Goal: Find specific page/section

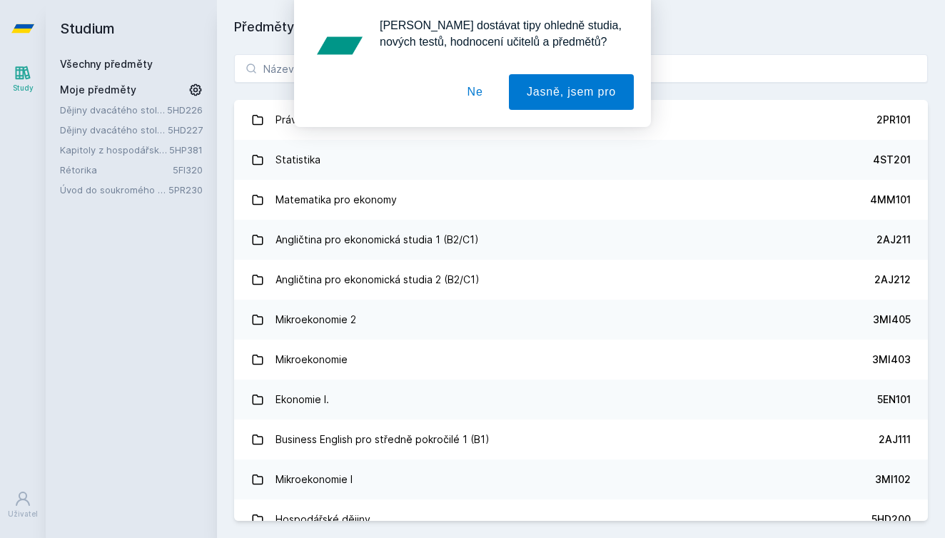
click at [478, 96] on button "Ne" at bounding box center [475, 92] width 51 height 36
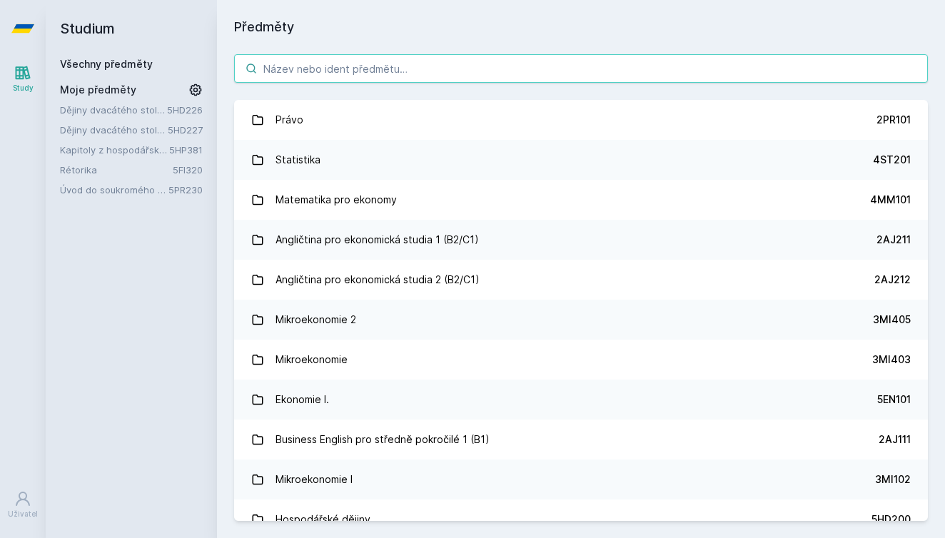
click at [360, 69] on input "search" at bounding box center [581, 68] width 694 height 29
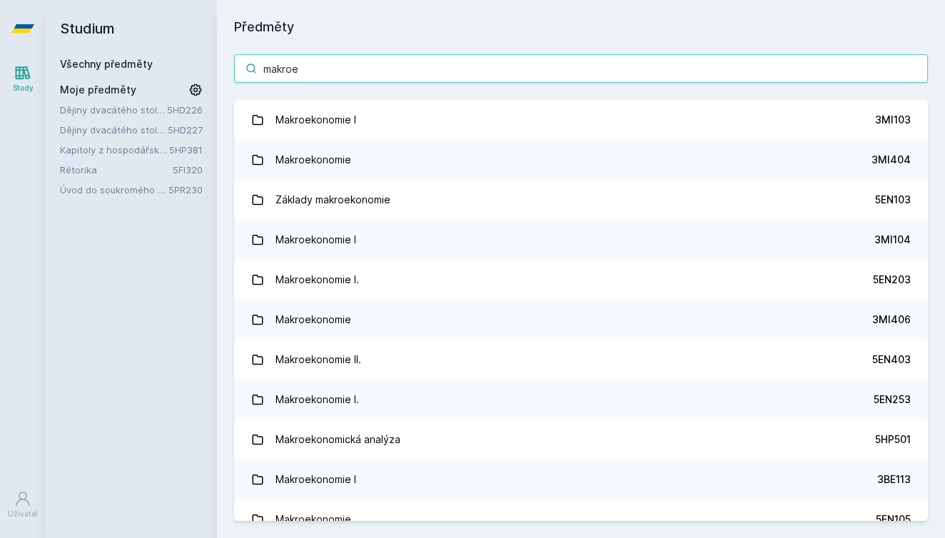
type input "makro"
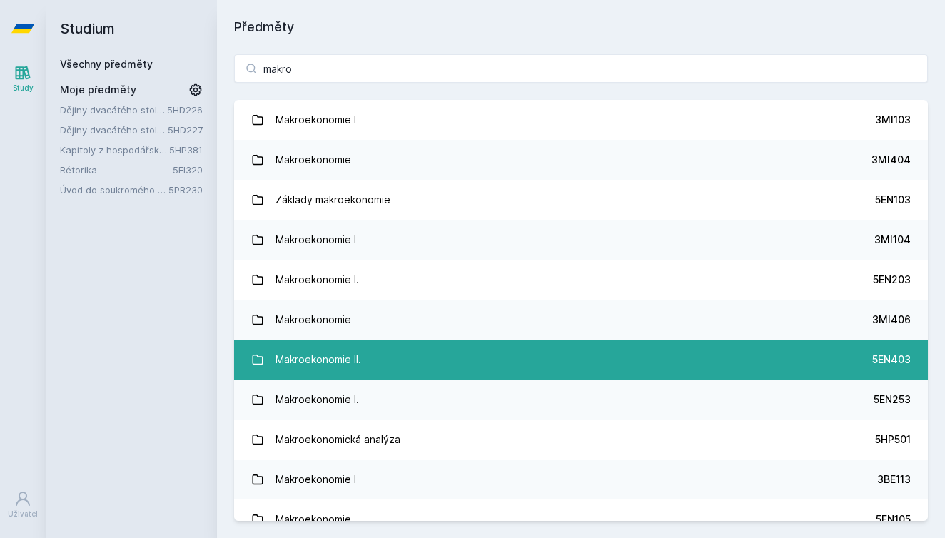
drag, startPoint x: 360, startPoint y: 69, endPoint x: 356, endPoint y: 367, distance: 298.3
click at [356, 367] on div "Makroekonomie II." at bounding box center [318, 359] width 86 height 29
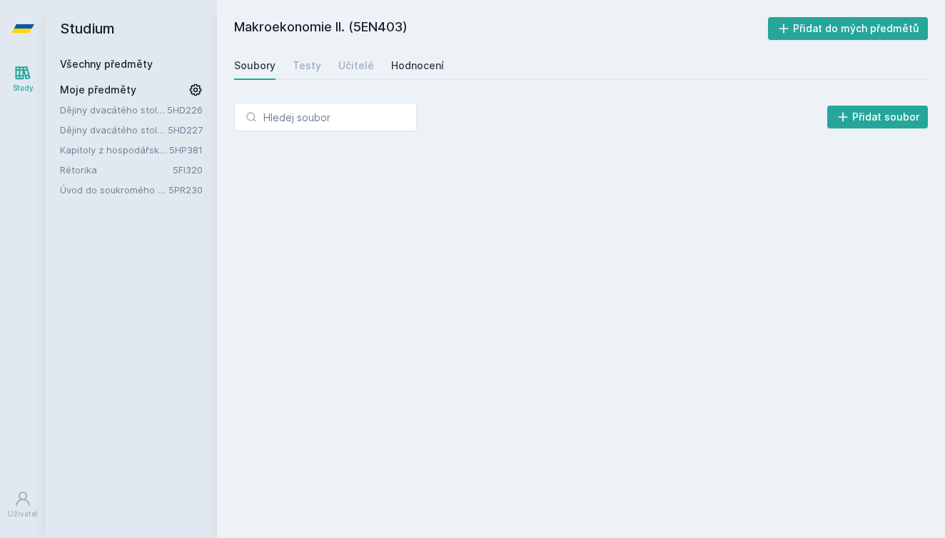
click at [414, 68] on div "Hodnocení" at bounding box center [417, 66] width 53 height 14
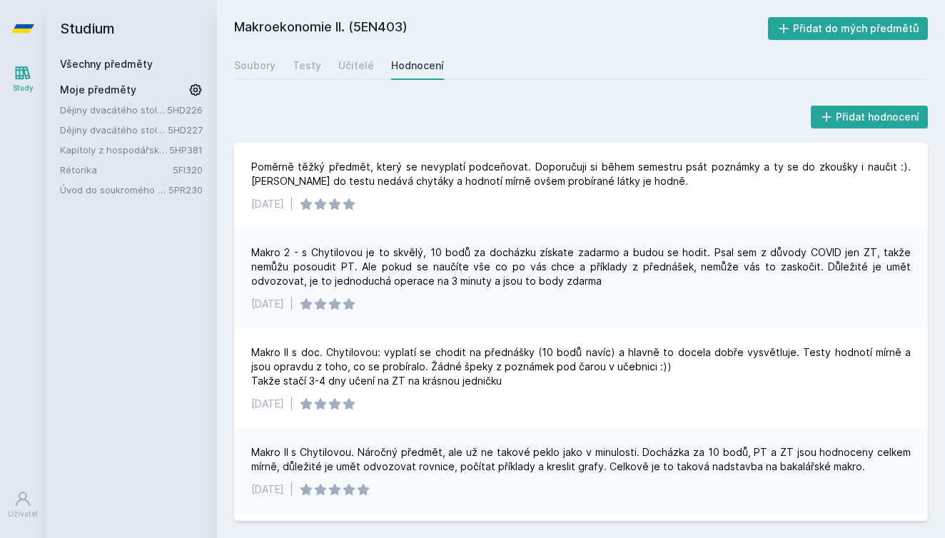
click at [82, 29] on h2 "Studium" at bounding box center [131, 28] width 143 height 57
click at [22, 24] on icon at bounding box center [22, 28] width 23 height 9
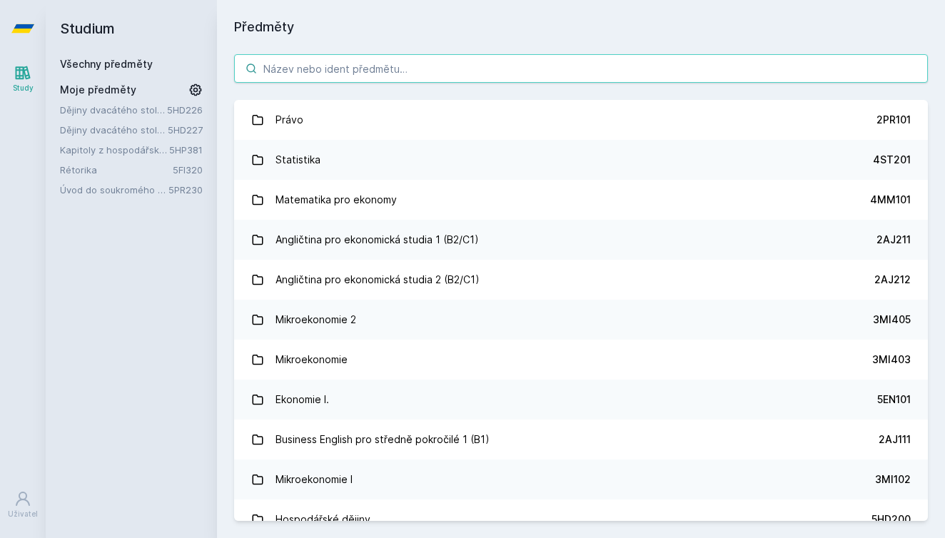
click at [327, 61] on input "search" at bounding box center [581, 68] width 694 height 29
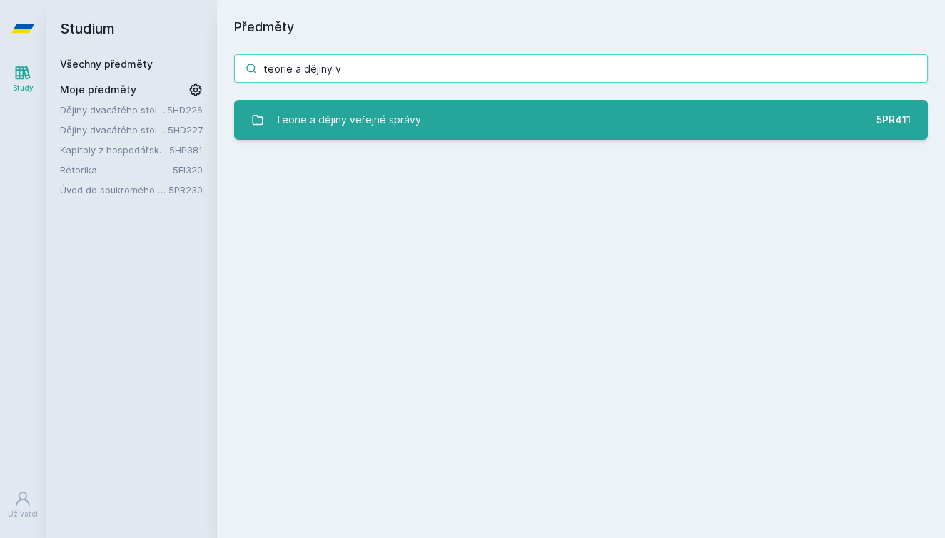
type input "teorie a dějiny v"
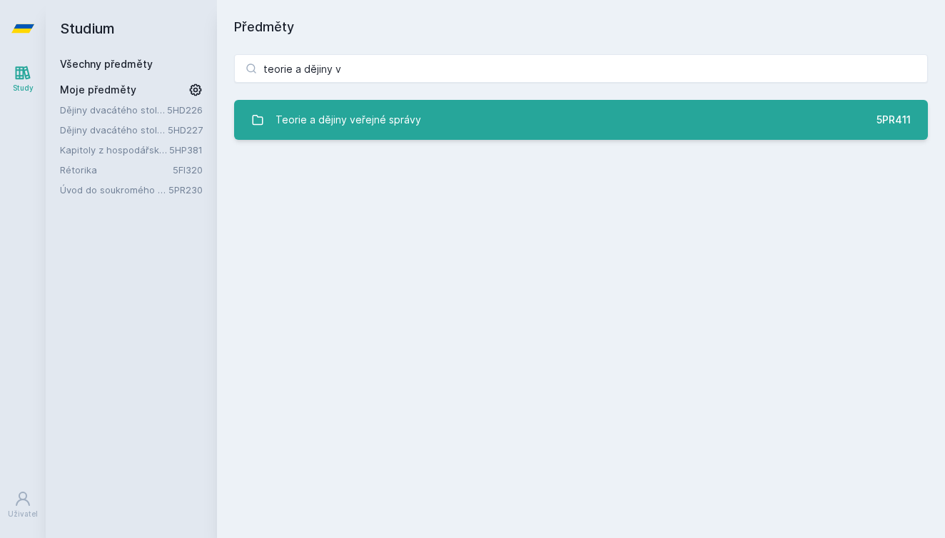
click at [328, 125] on div "Teorie a dějiny veřejné správy" at bounding box center [348, 120] width 146 height 29
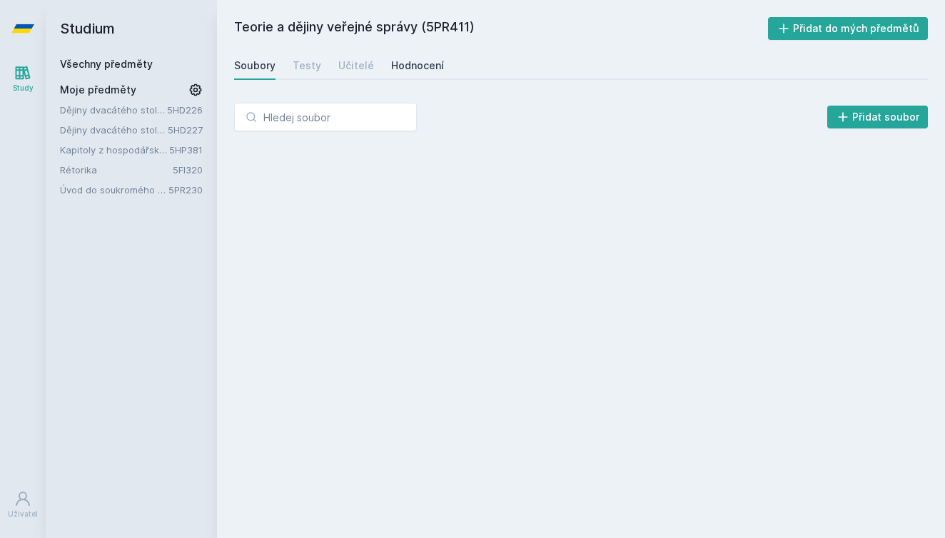
click at [423, 71] on div "Hodnocení" at bounding box center [417, 66] width 53 height 14
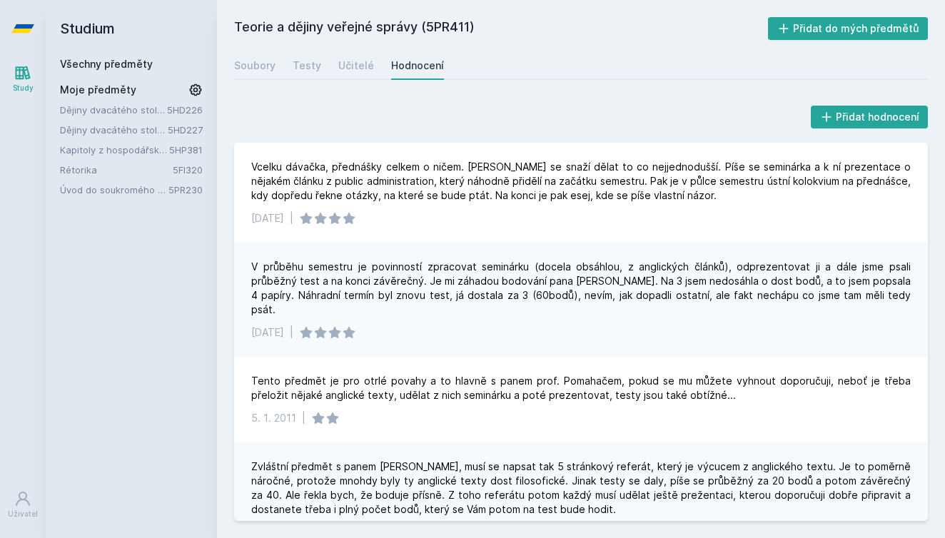
click at [29, 27] on icon at bounding box center [22, 28] width 23 height 9
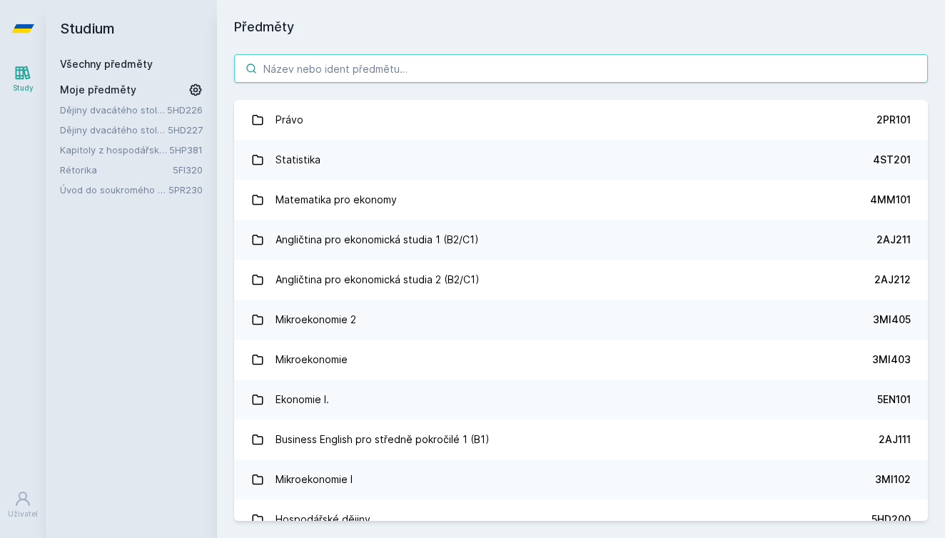
click at [438, 74] on input "search" at bounding box center [581, 68] width 694 height 29
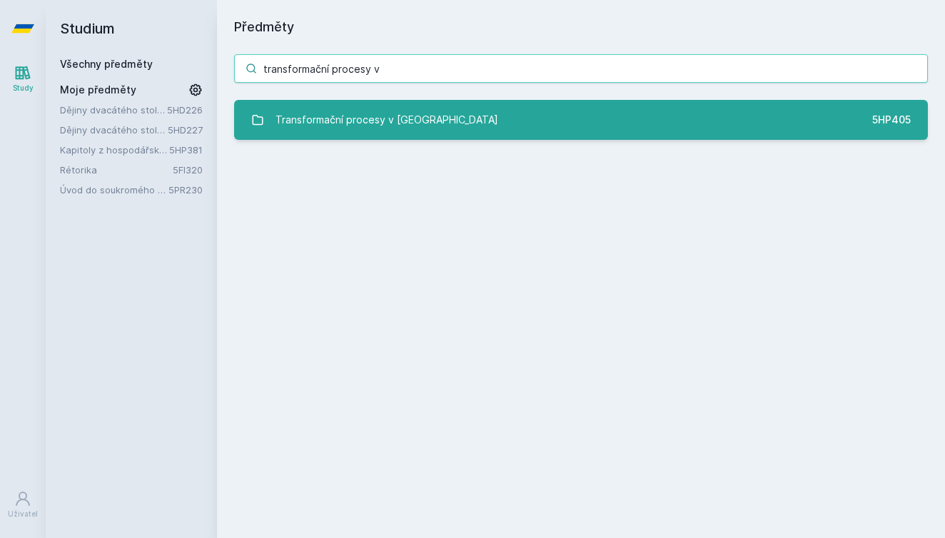
type input "transformační procesy v"
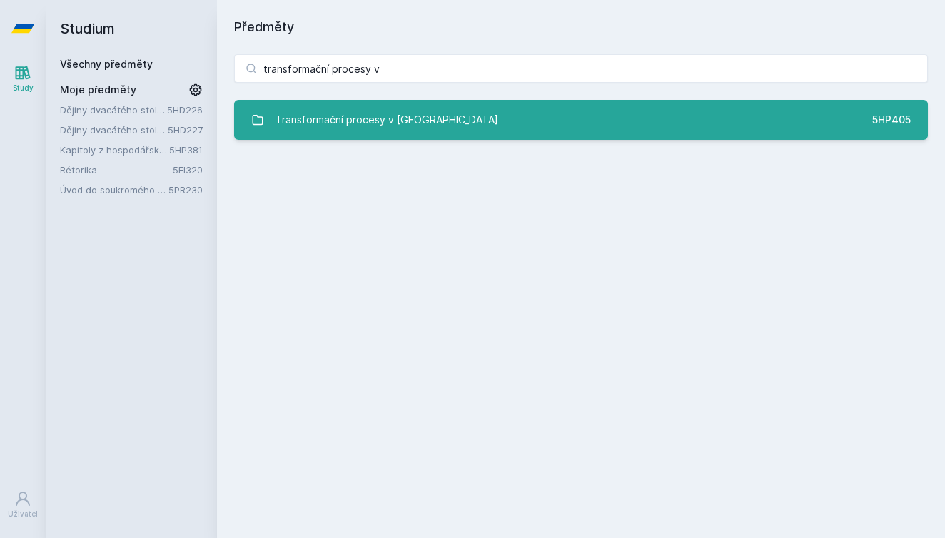
click at [375, 126] on div "Transformační procesy v ČR" at bounding box center [386, 120] width 223 height 29
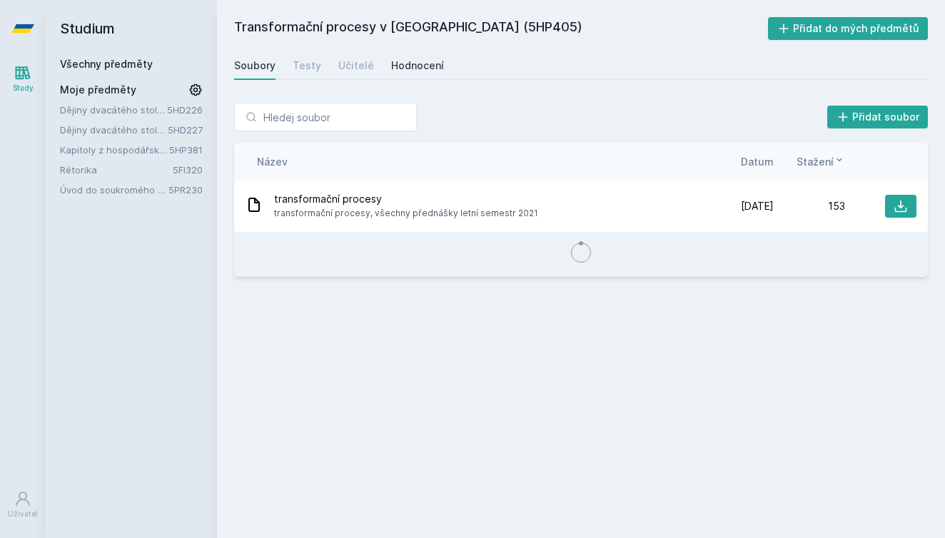
click at [423, 64] on div "Hodnocení" at bounding box center [417, 66] width 53 height 14
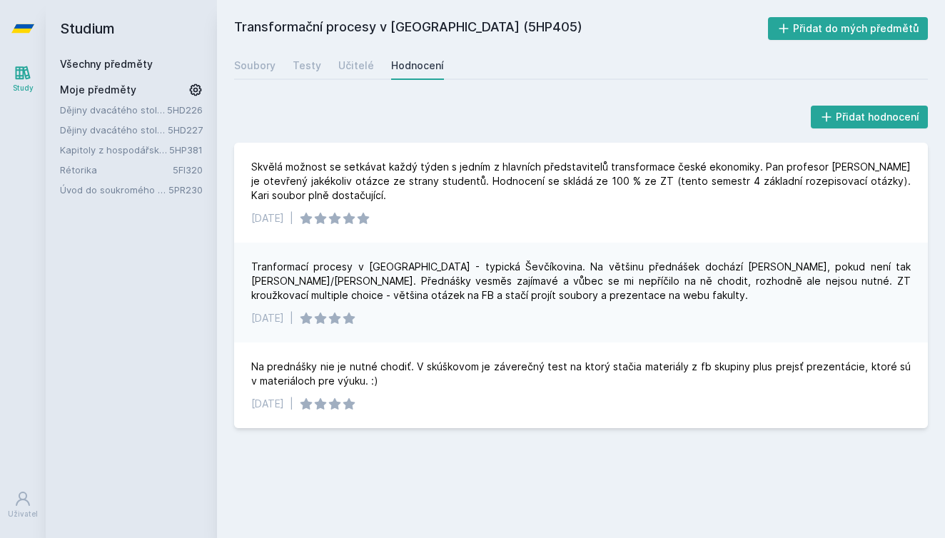
click at [17, 24] on icon at bounding box center [22, 28] width 23 height 57
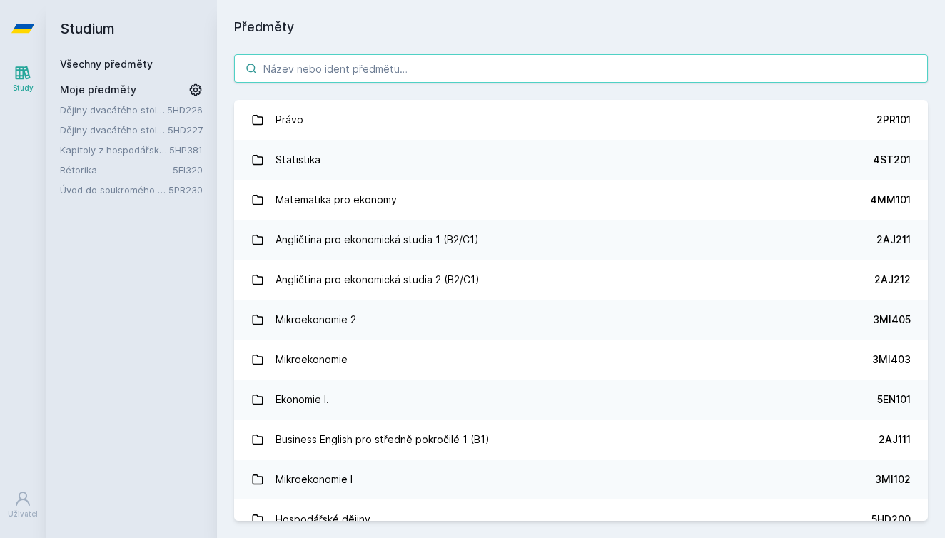
click at [304, 68] on input "search" at bounding box center [581, 68] width 694 height 29
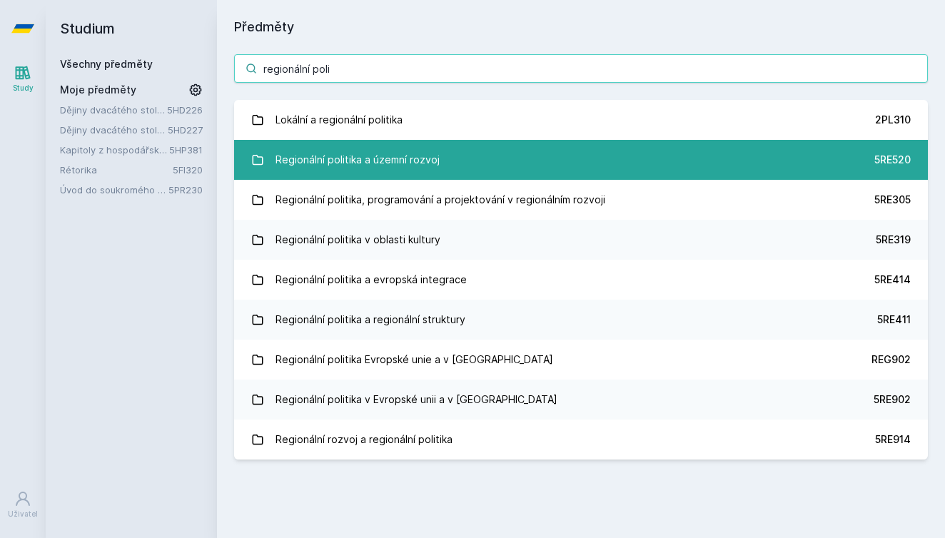
type input "regionální poli"
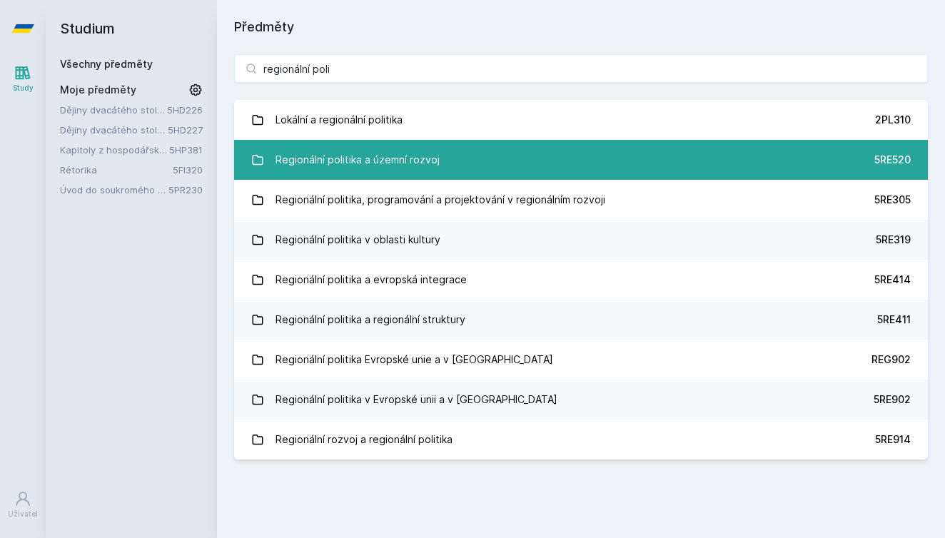
click at [570, 154] on link "Regionální politika a územní rozvoj 5RE520" at bounding box center [581, 160] width 694 height 40
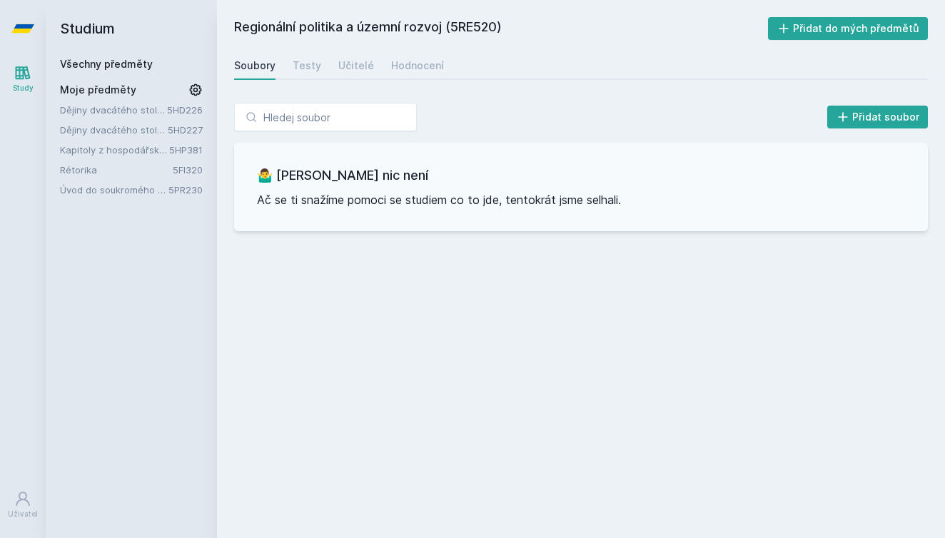
click at [17, 27] on icon at bounding box center [22, 28] width 23 height 9
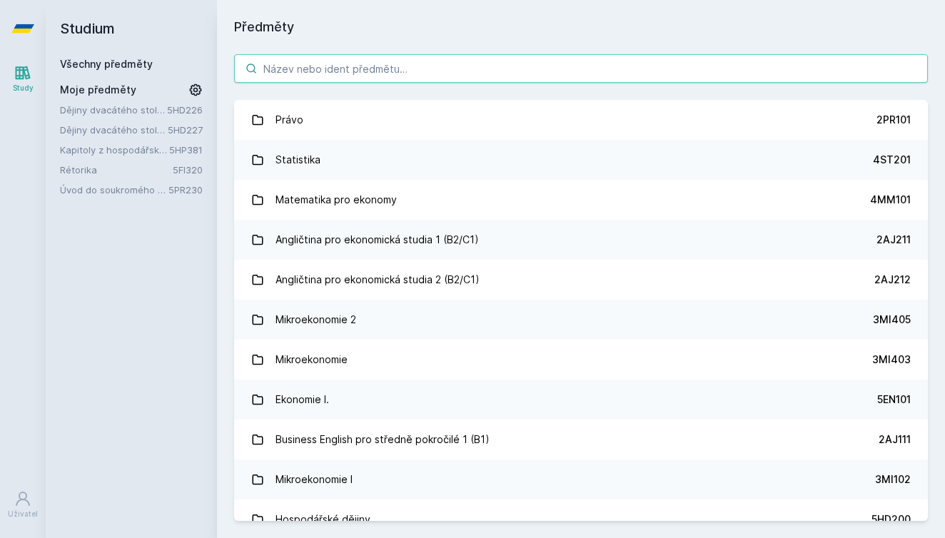
click at [305, 64] on input "search" at bounding box center [581, 68] width 694 height 29
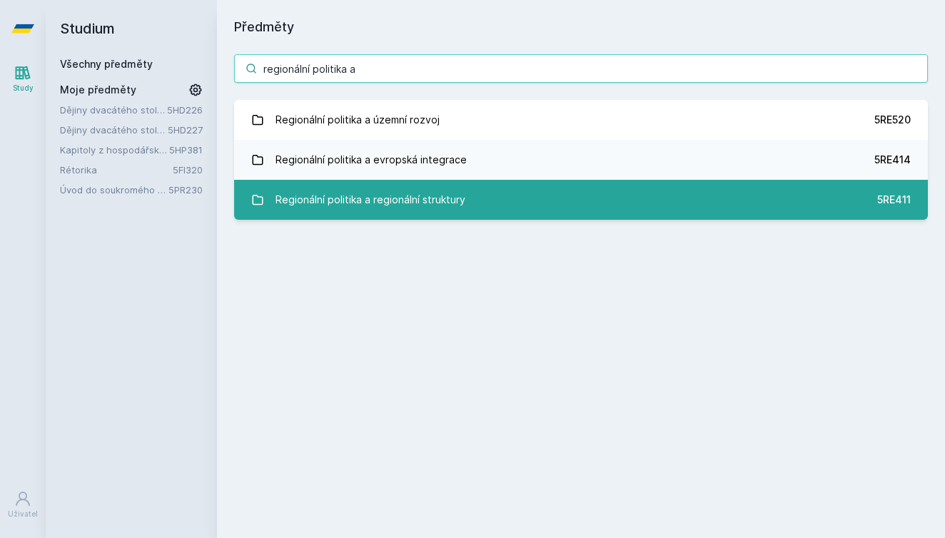
type input "regionální politika a"
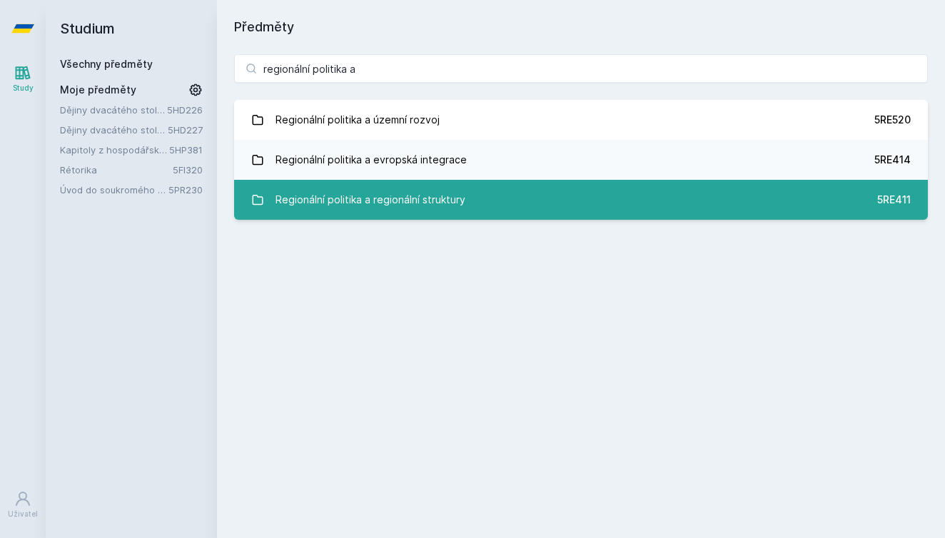
click at [337, 200] on div "Regionální politika a regionální struktury" at bounding box center [370, 200] width 190 height 29
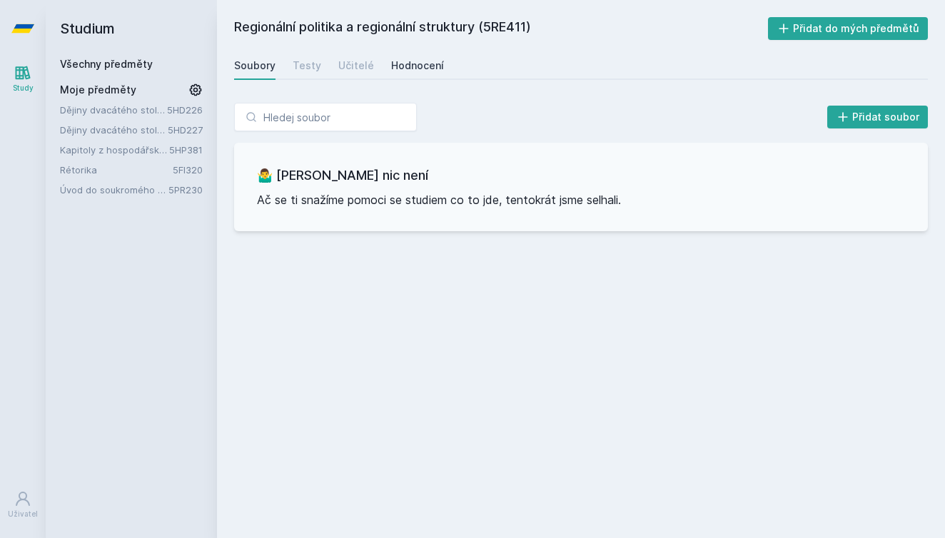
click at [414, 62] on div "Hodnocení" at bounding box center [417, 66] width 53 height 14
click at [27, 23] on icon at bounding box center [22, 28] width 23 height 57
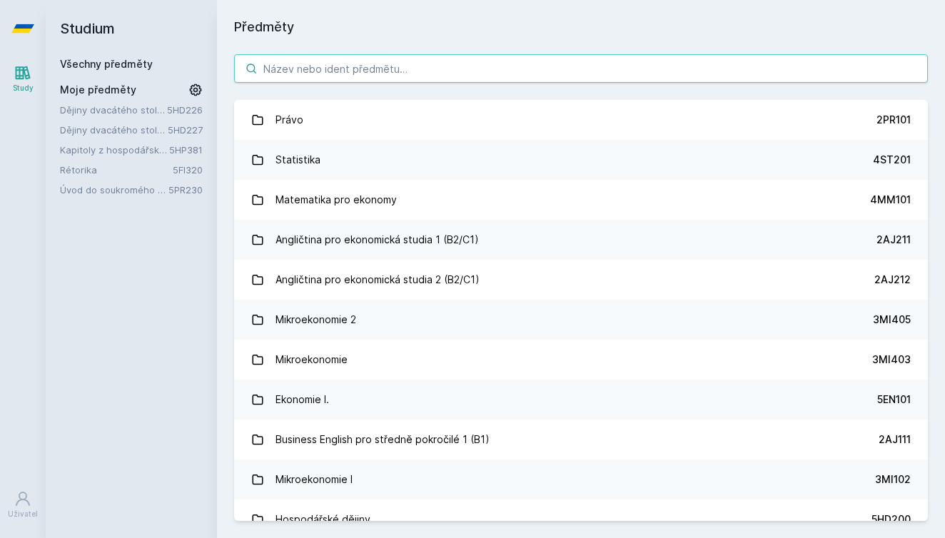
click at [290, 66] on input "search" at bounding box center [581, 68] width 694 height 29
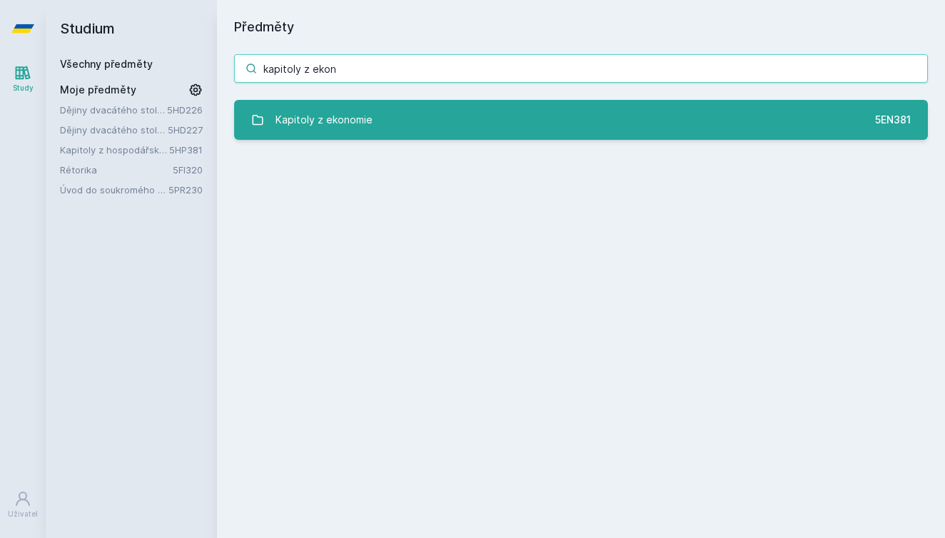
type input "kapitoly z ekon"
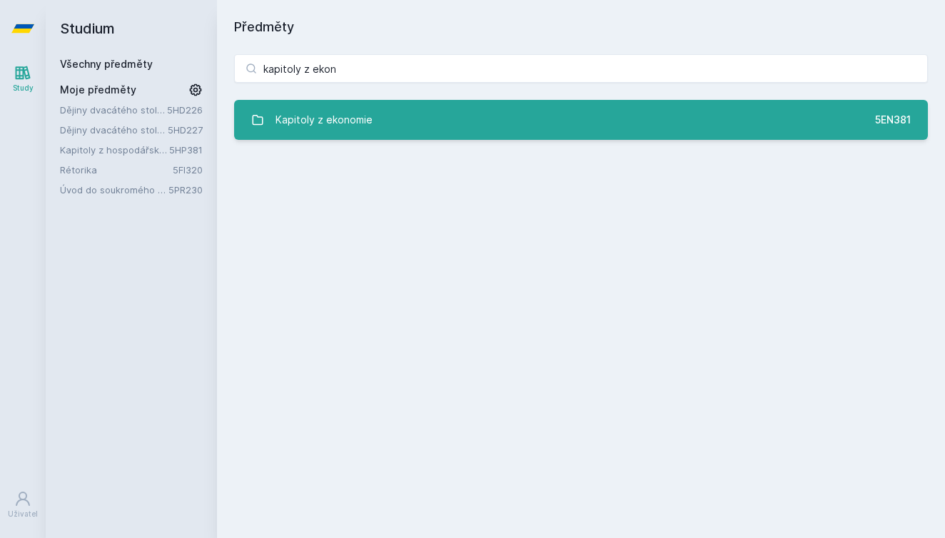
click at [345, 121] on div "Kapitoly z ekonomie" at bounding box center [323, 120] width 97 height 29
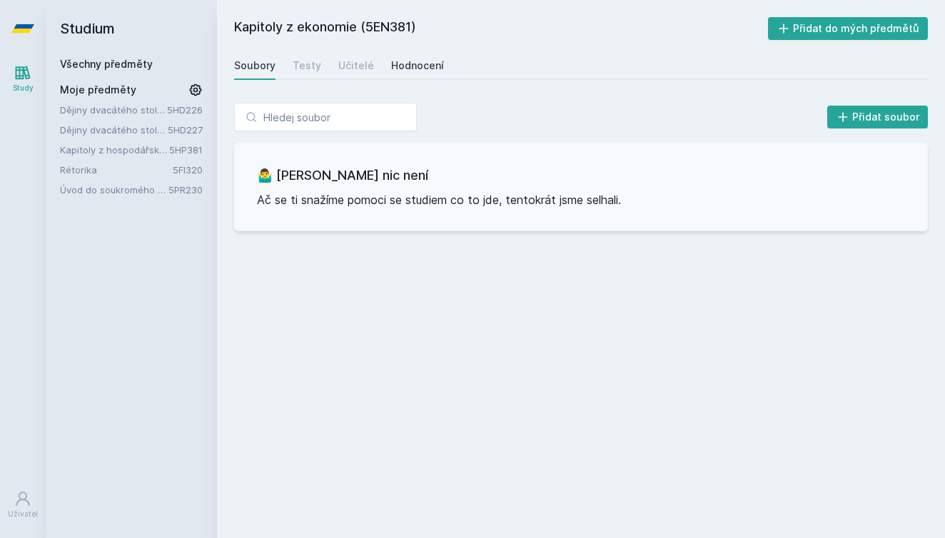
click at [412, 56] on link "Hodnocení" at bounding box center [417, 65] width 53 height 29
click at [31, 26] on icon at bounding box center [22, 28] width 23 height 9
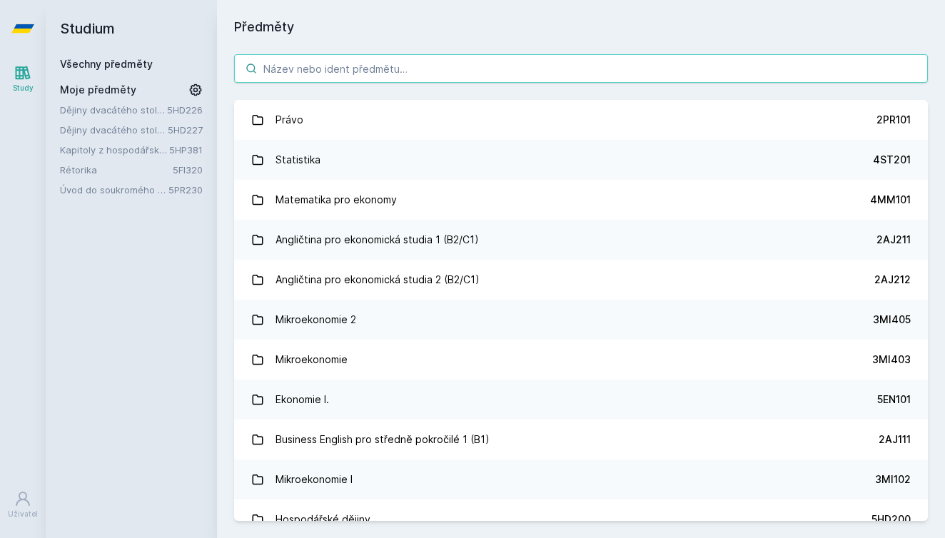
click at [316, 66] on input "search" at bounding box center [581, 68] width 694 height 29
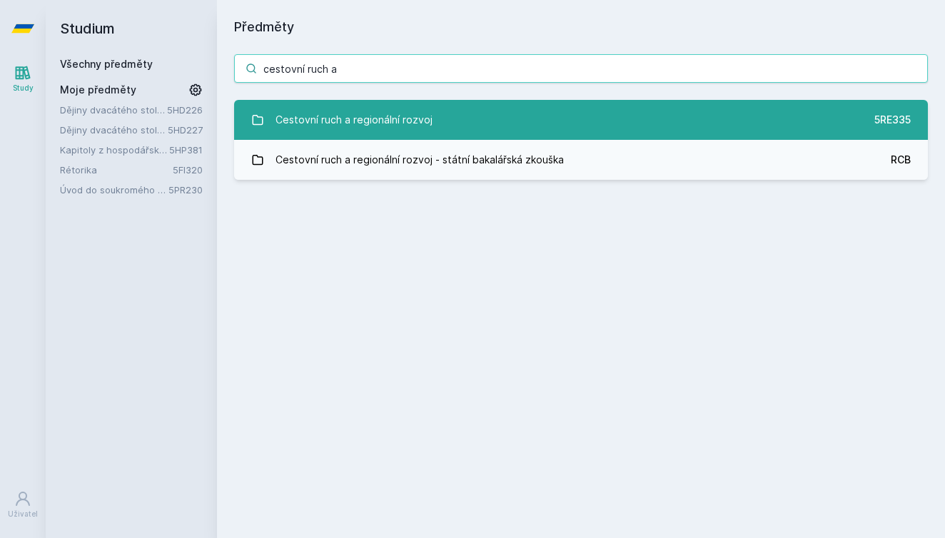
type input "cestovní ruch a"
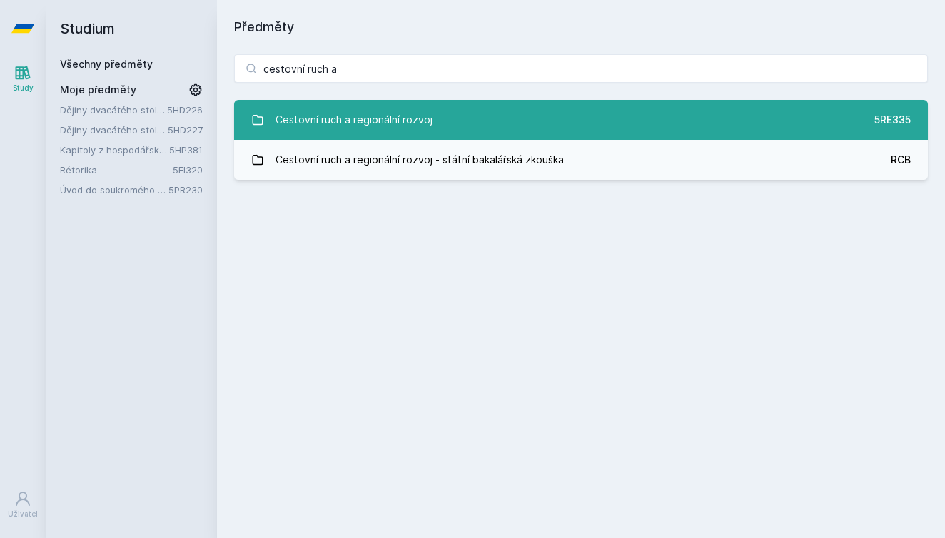
click at [308, 121] on div "Cestovní ruch a regionální rozvoj" at bounding box center [353, 120] width 157 height 29
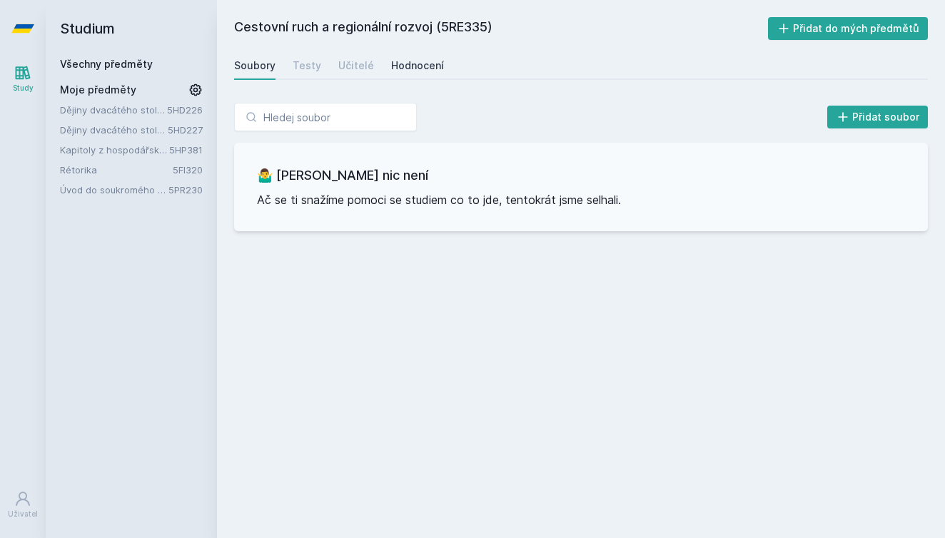
click at [406, 71] on div "Hodnocení" at bounding box center [417, 66] width 53 height 14
